Goal: Transaction & Acquisition: Purchase product/service

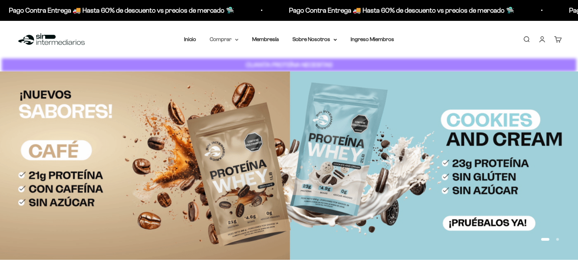
click at [219, 40] on summary "Comprar" at bounding box center [224, 39] width 29 height 9
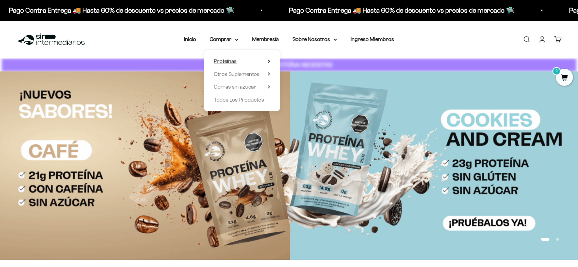
click at [255, 57] on summary "Proteínas" at bounding box center [242, 61] width 56 height 9
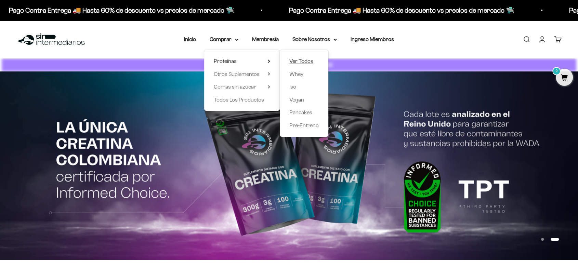
click at [294, 59] on span "Ver Todos" at bounding box center [301, 61] width 24 height 6
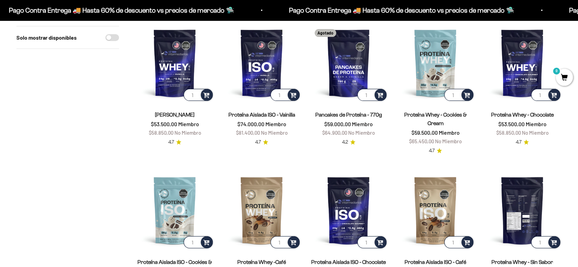
scroll to position [38, 0]
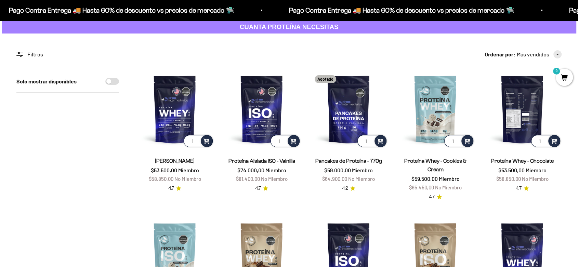
click at [523, 100] on img at bounding box center [522, 109] width 79 height 79
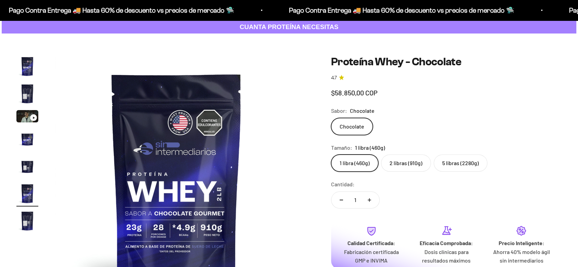
scroll to position [0, 1272]
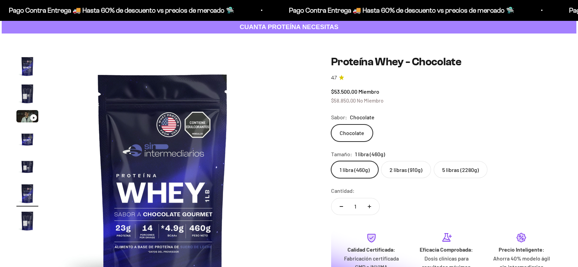
click at [388, 164] on label "2 libras (910g)" at bounding box center [406, 169] width 50 height 17
click at [331, 161] on input "2 libras (910g)" at bounding box center [331, 161] width 0 height 0
radio input "true"
click at [453, 161] on label "5 libras (2280g)" at bounding box center [461, 169] width 54 height 17
click at [331, 161] on input "5 libras (2280g)" at bounding box center [331, 161] width 0 height 0
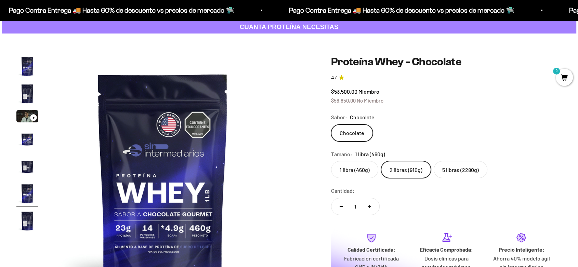
radio input "true"
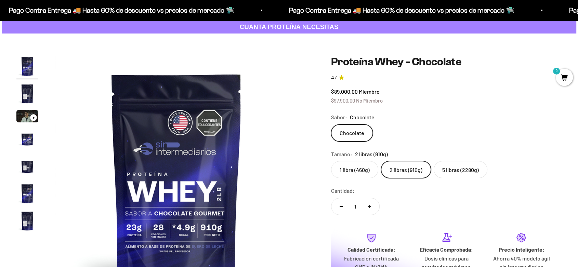
click at [455, 161] on label "5 libras (2280g)" at bounding box center [461, 169] width 54 height 17
click at [331, 161] on input "5 libras (2280g)" at bounding box center [331, 161] width 0 height 0
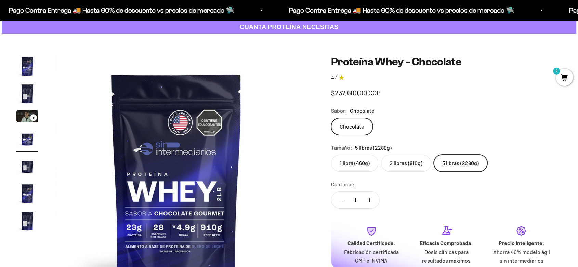
scroll to position [0, 764]
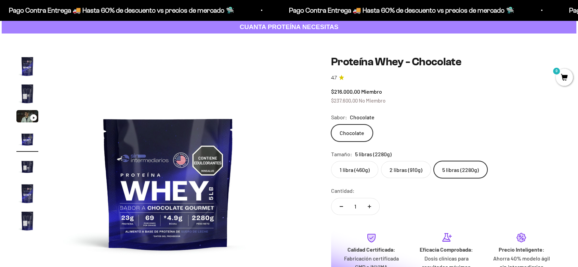
click at [405, 161] on label "2 libras (910g)" at bounding box center [406, 169] width 50 height 17
click at [331, 161] on input "2 libras (910g)" at bounding box center [331, 161] width 0 height 0
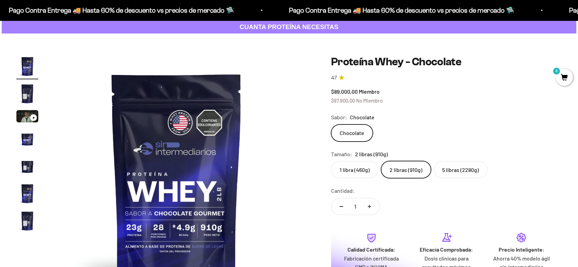
click at [366, 161] on label "1 libra (460g)" at bounding box center [354, 169] width 47 height 17
click at [331, 161] on input "1 libra (460g)" at bounding box center [331, 161] width 0 height 0
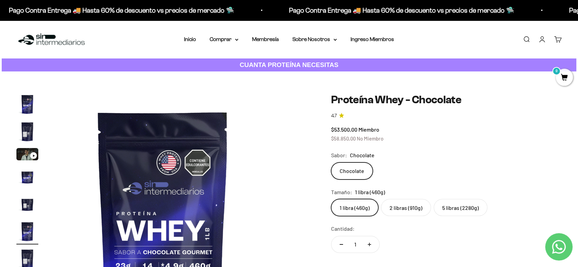
click at [559, 245] on icon "Contact us on WhatsApp" at bounding box center [559, 247] width 14 height 14
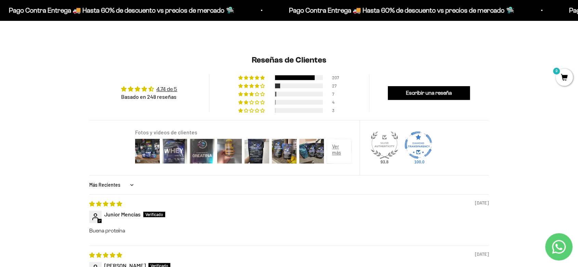
scroll to position [532, 0]
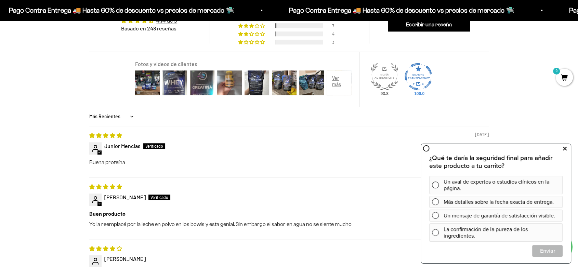
click at [568, 148] on button at bounding box center [565, 148] width 12 height 11
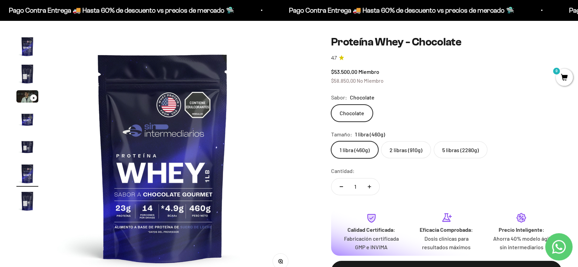
scroll to position [114, 0]
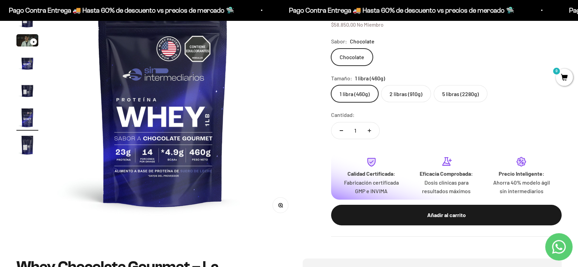
click at [387, 85] on label "2 libras (910g)" at bounding box center [406, 93] width 50 height 17
click at [331, 85] on input "2 libras (910g)" at bounding box center [331, 85] width 0 height 0
